Goal: Task Accomplishment & Management: Manage account settings

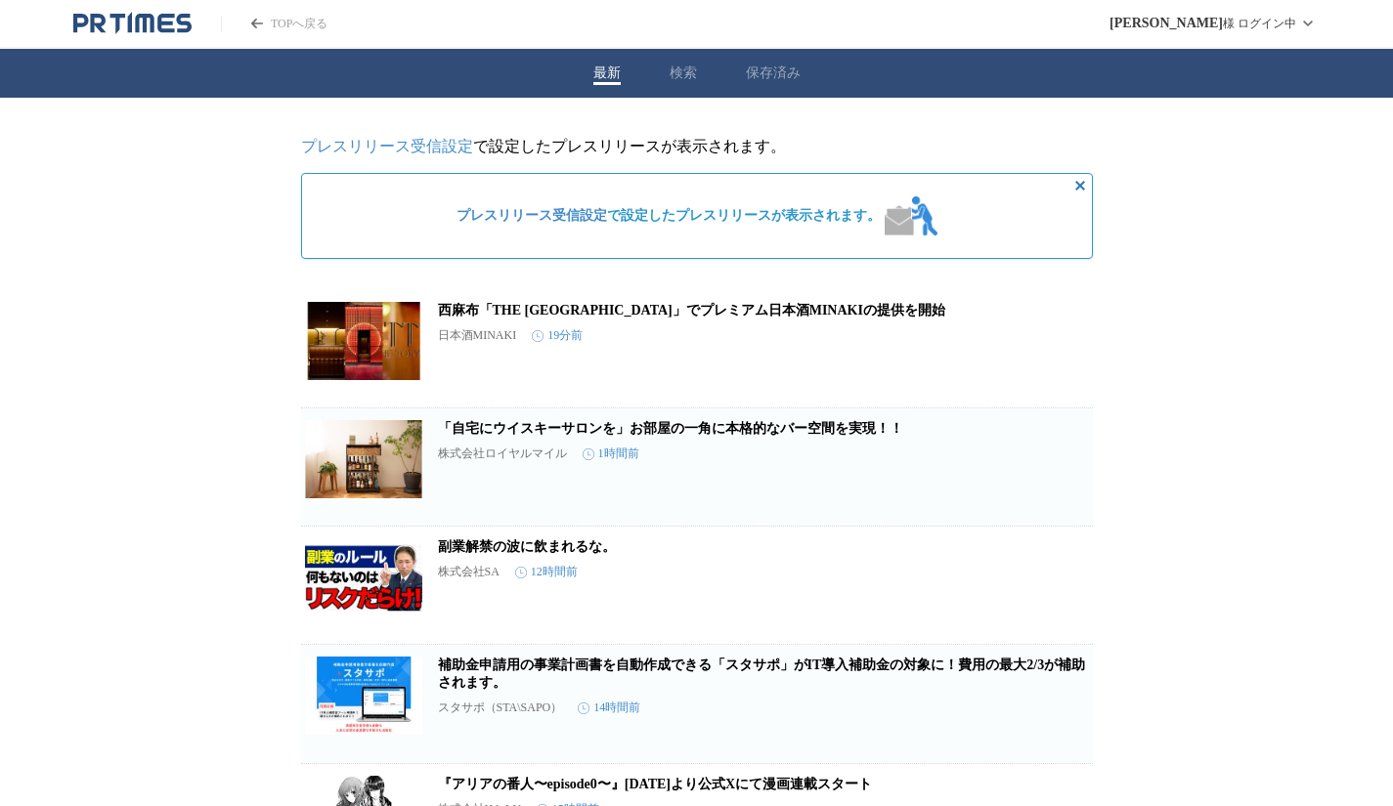
click at [450, 145] on link "プレスリリース受信設定" at bounding box center [387, 146] width 172 height 17
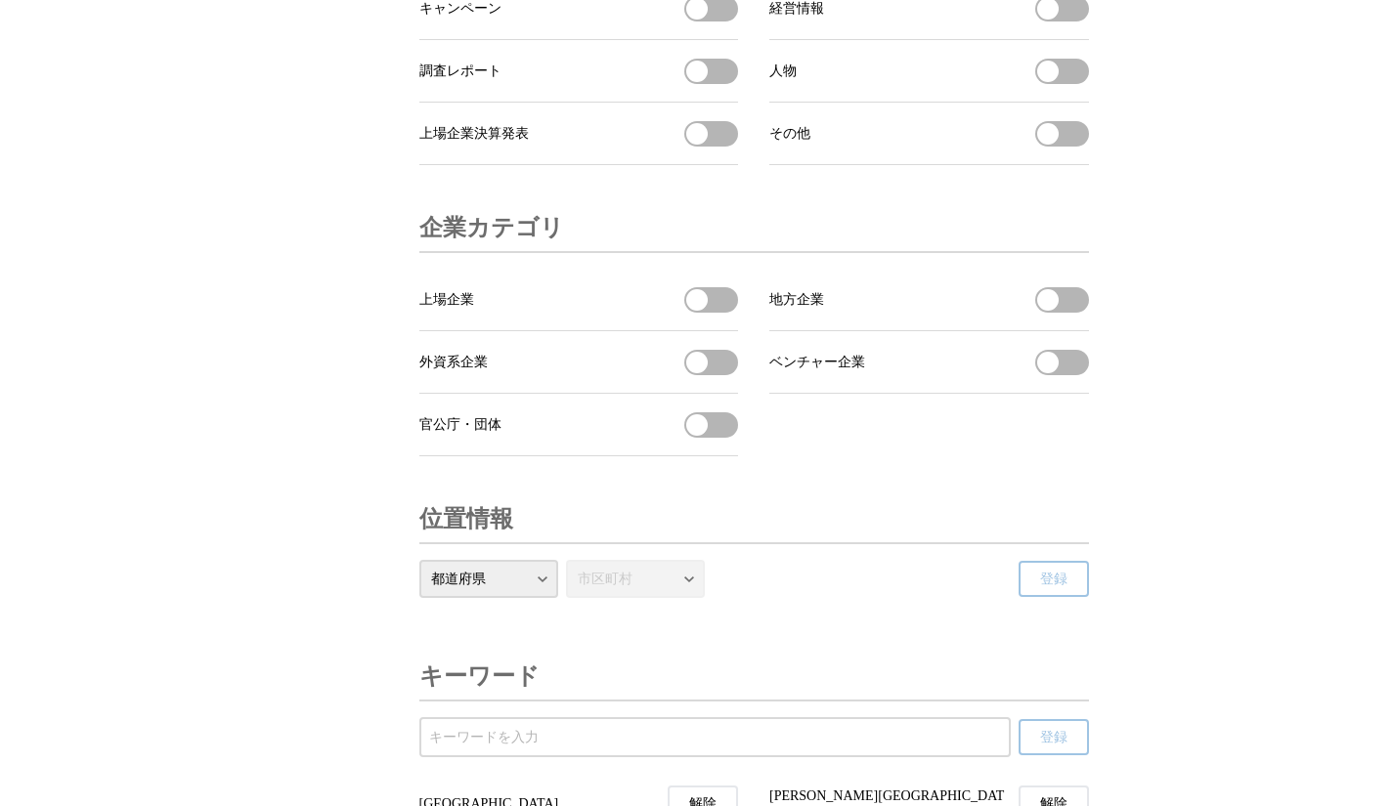
scroll to position [7075, 0]
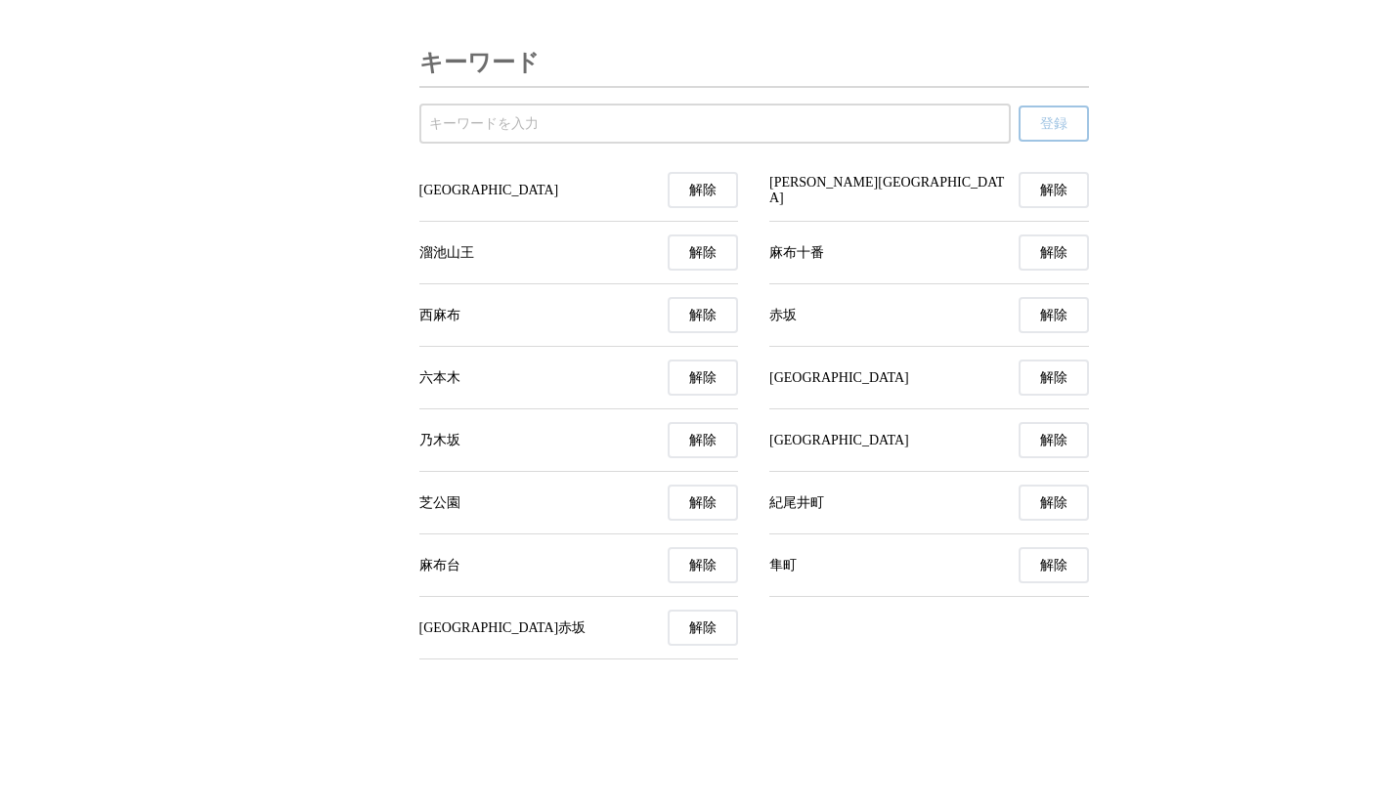
click at [703, 317] on span "解除" at bounding box center [702, 316] width 27 height 18
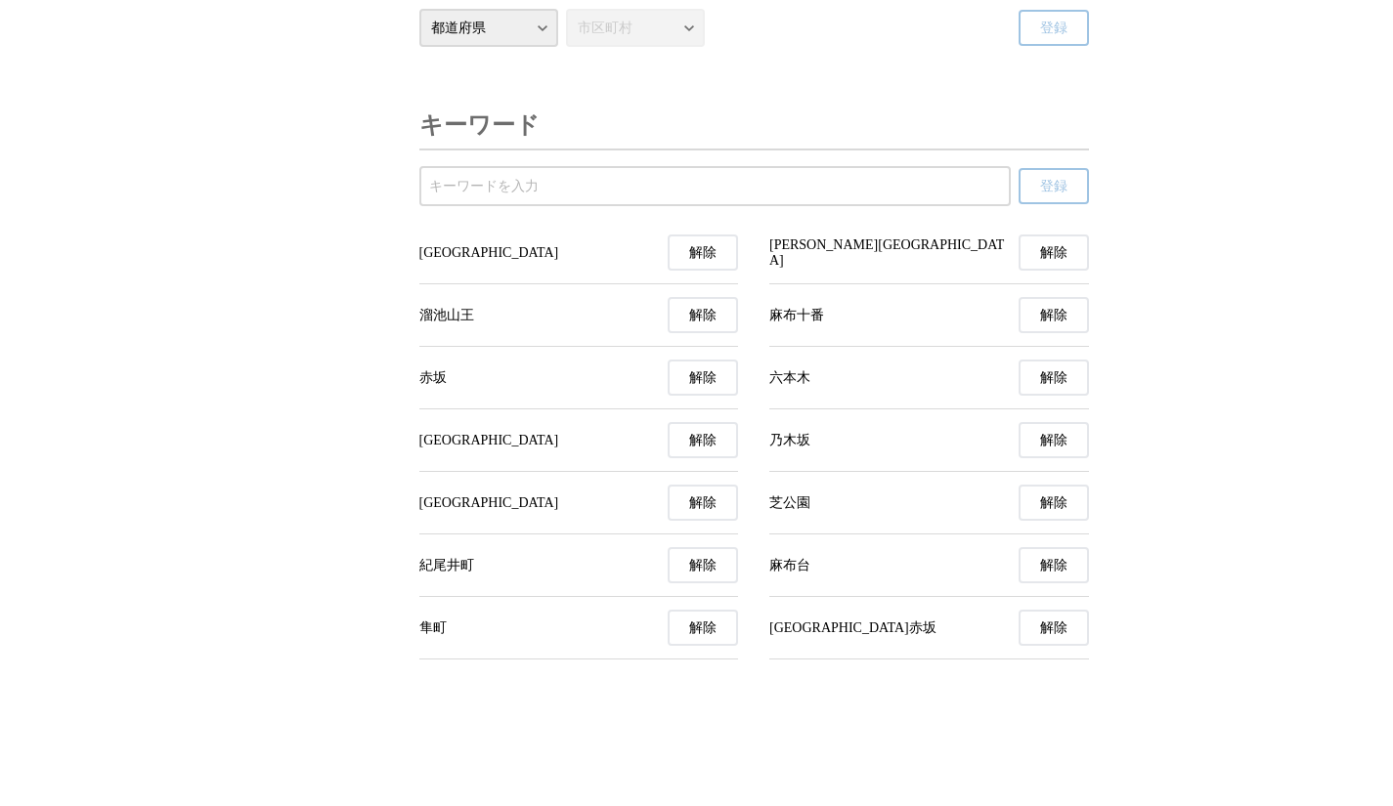
click at [1053, 318] on span "解除" at bounding box center [1053, 316] width 27 height 18
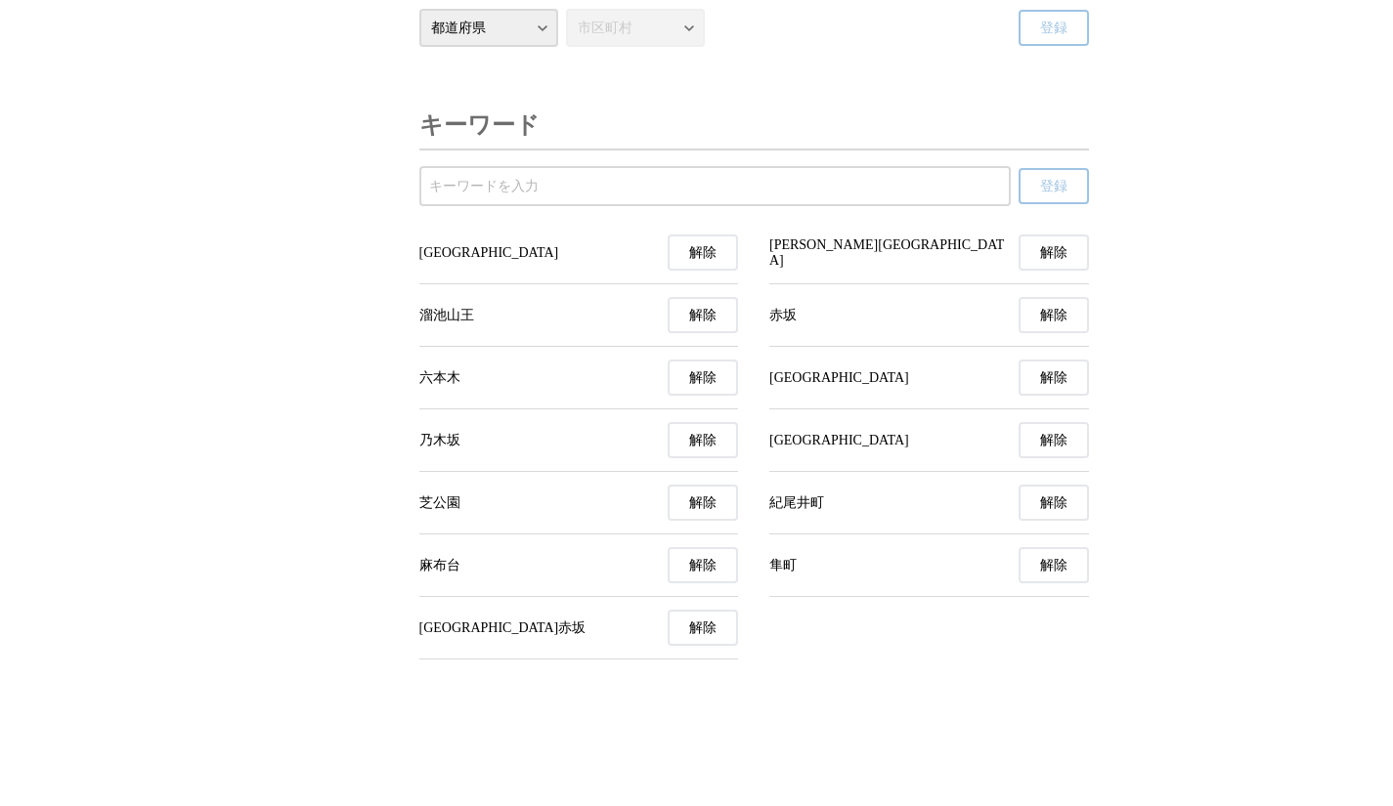
click at [698, 560] on span "解除" at bounding box center [702, 566] width 27 height 18
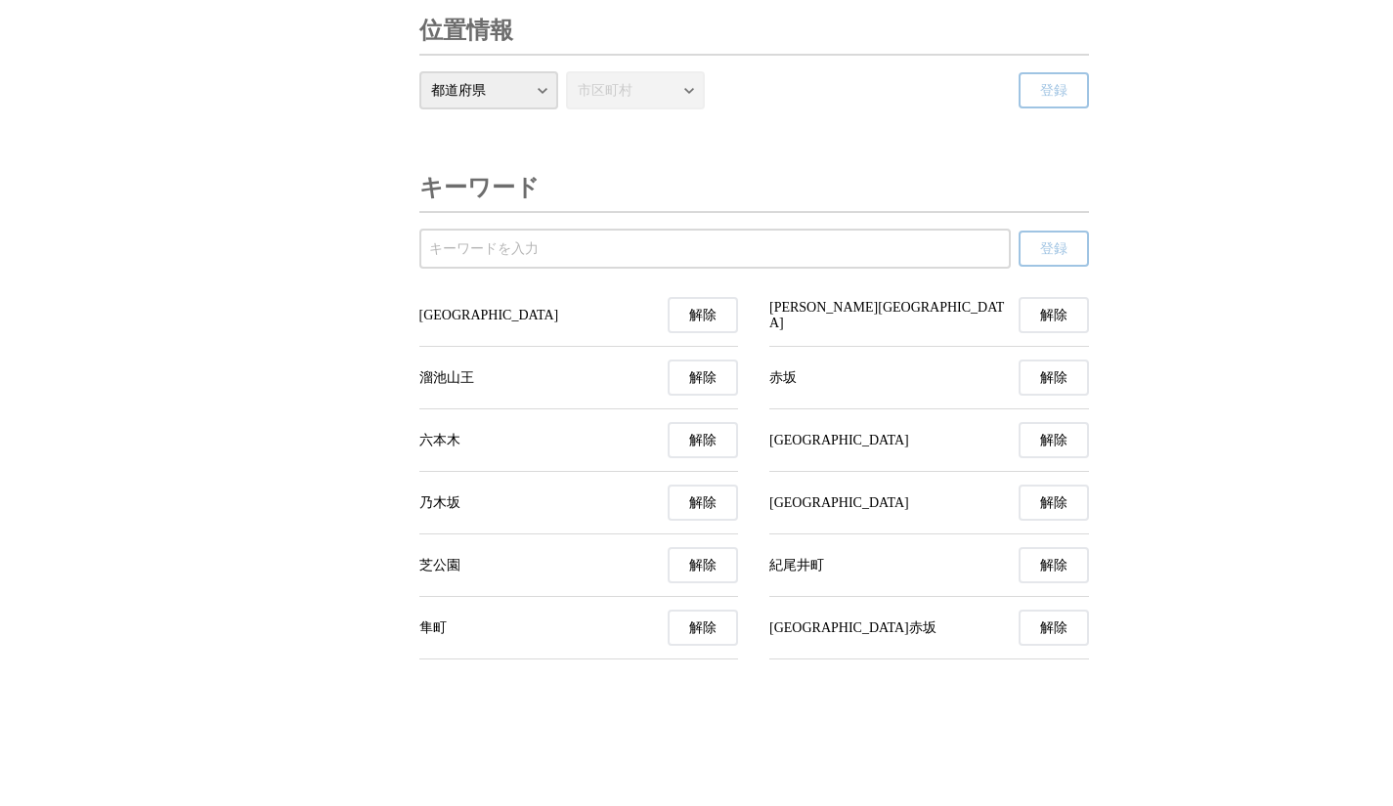
scroll to position [6950, 0]
click at [705, 557] on span "解除" at bounding box center [702, 566] width 27 height 18
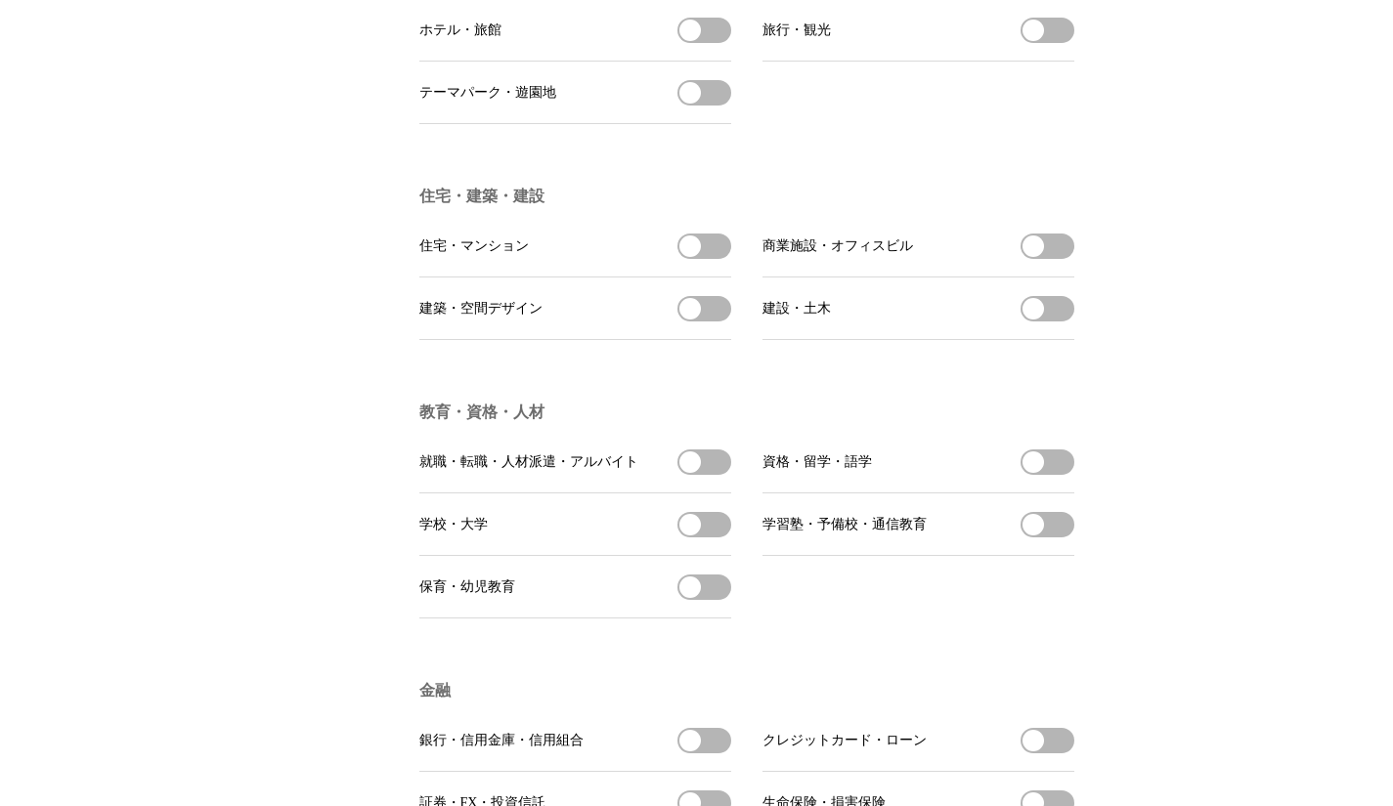
scroll to position [4083, 0]
